Goal: Information Seeking & Learning: Learn about a topic

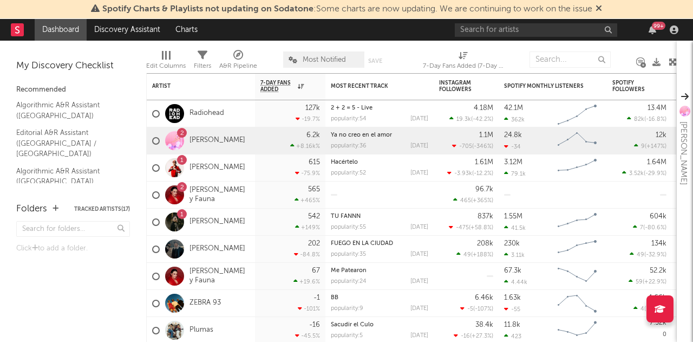
click at [602, 12] on icon at bounding box center [599, 8] width 6 height 9
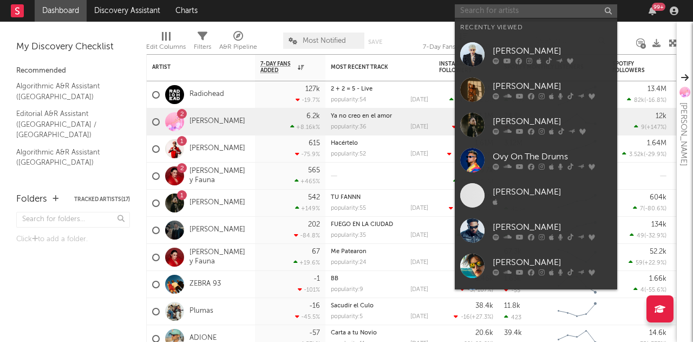
click at [524, 10] on input "text" at bounding box center [536, 11] width 162 height 14
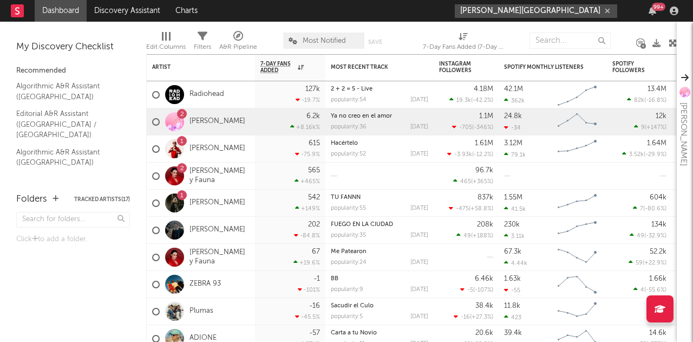
click at [520, 14] on input "[PERSON_NAME][GEOGRAPHIC_DATA]" at bounding box center [536, 11] width 162 height 14
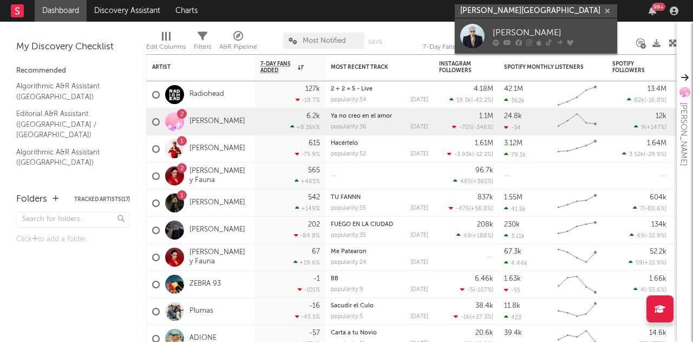
type input "[PERSON_NAME][GEOGRAPHIC_DATA]"
click at [521, 31] on div "[PERSON_NAME]" at bounding box center [552, 32] width 119 height 13
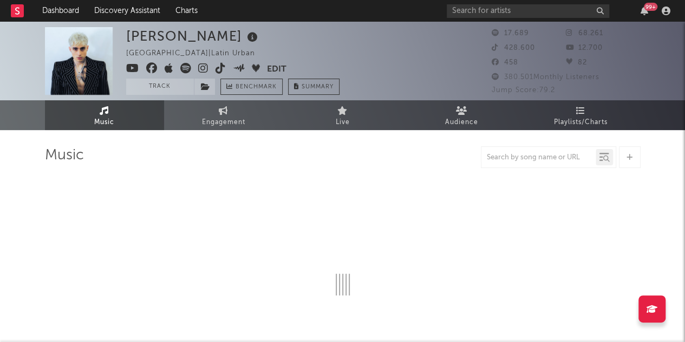
select select "6m"
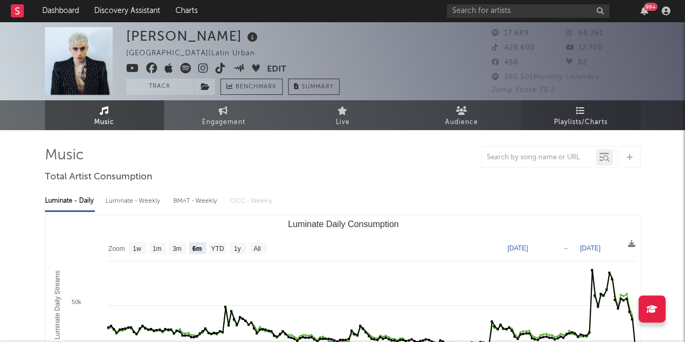
click at [578, 116] on span "Playlists/Charts" at bounding box center [581, 122] width 54 height 13
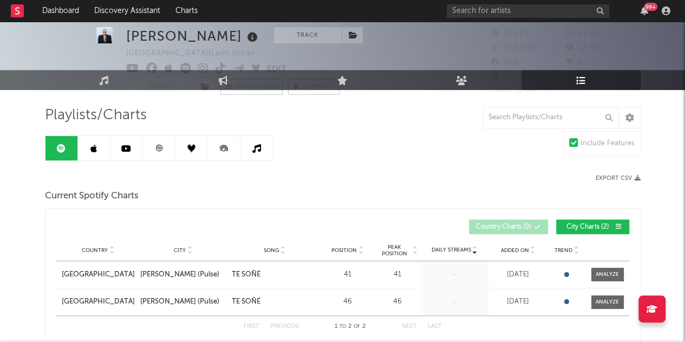
scroll to position [54, 0]
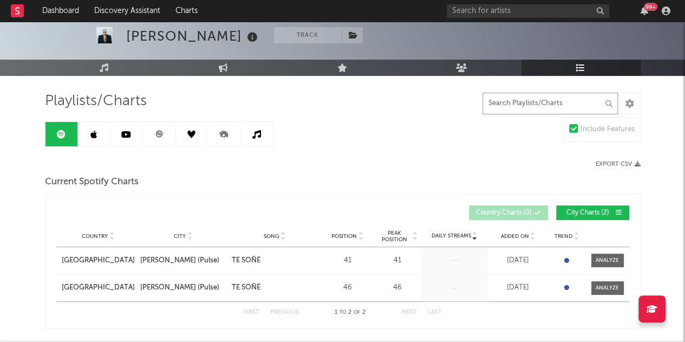
click at [518, 99] on input "text" at bounding box center [550, 104] width 135 height 22
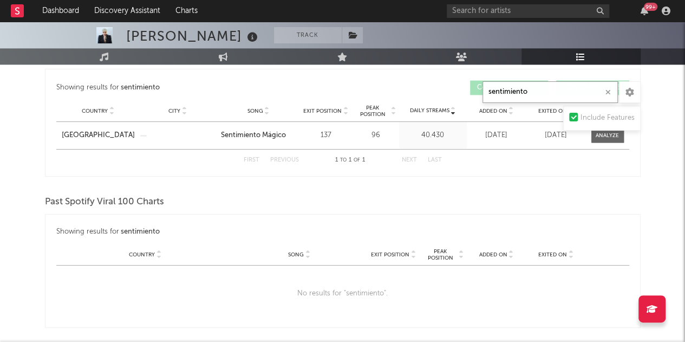
scroll to position [614, 0]
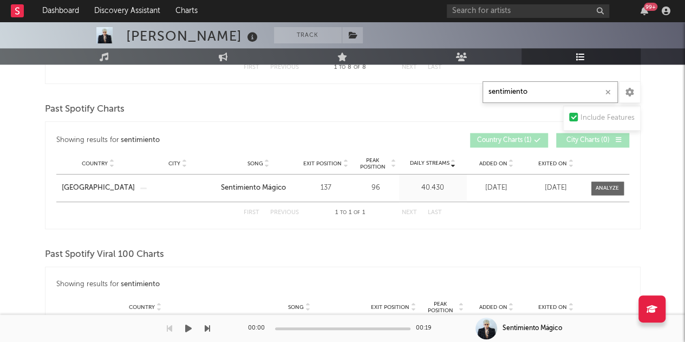
type input "sentimiento"
